Goal: Information Seeking & Learning: Learn about a topic

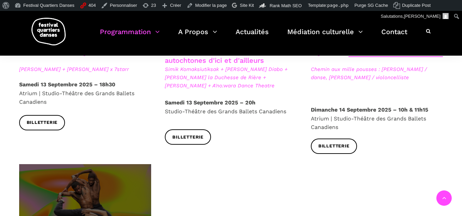
scroll to position [1037, 0]
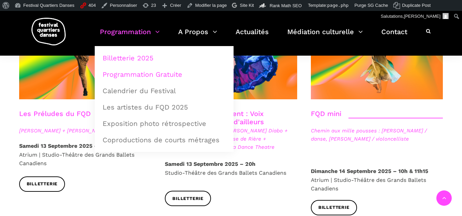
click at [118, 79] on link "Programmation Gratuite" at bounding box center [163, 75] width 131 height 16
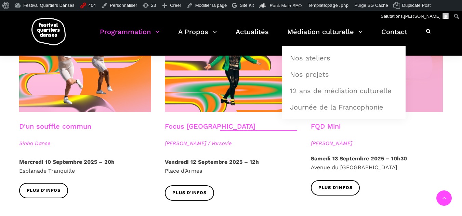
scroll to position [785, 0]
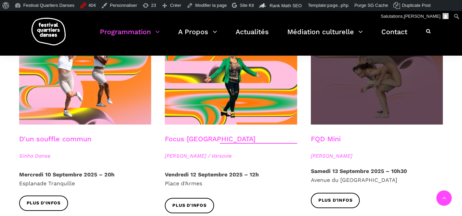
click at [377, 104] on span at bounding box center [377, 80] width 132 height 89
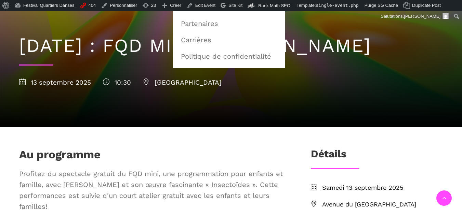
scroll to position [171, 0]
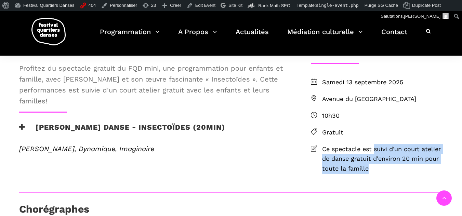
drag, startPoint x: 375, startPoint y: 179, endPoint x: 380, endPoint y: 200, distance: 21.9
click at [380, 174] on span "Ce spectacle est suivi d'un court atelier de danse gratuit d'environ 20 min pou…" at bounding box center [382, 159] width 121 height 29
copy span "suivi d'un court atelier de danse gratuit d'environ 20 min pour toute la famille"
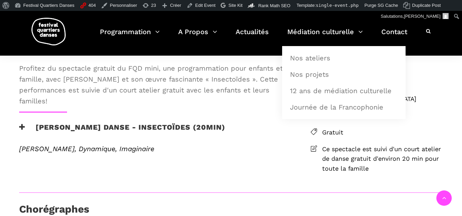
click at [382, 138] on span "Gratuit" at bounding box center [382, 133] width 121 height 10
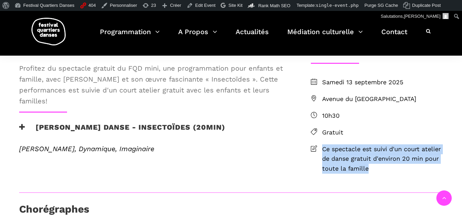
drag, startPoint x: 346, startPoint y: 191, endPoint x: 320, endPoint y: 177, distance: 30.0
click at [320, 174] on li "Ce spectacle est suivi d'un court atelier de danse gratuit d'environ 20 min pou…" at bounding box center [377, 159] width 132 height 29
copy span "Ce spectacle est suivi d'un court atelier de danse gratuit d'environ 20 min pou…"
